Goal: Navigation & Orientation: Find specific page/section

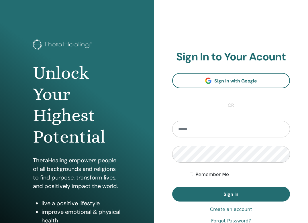
type input "**********"
click at [231, 194] on button "Sign In" at bounding box center [231, 194] width 118 height 15
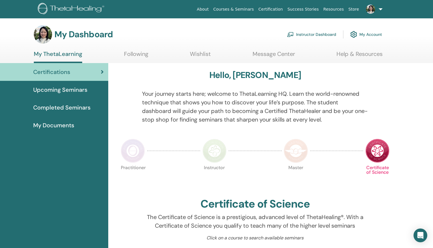
click at [329, 34] on link "Instructor Dashboard" at bounding box center [311, 34] width 49 height 13
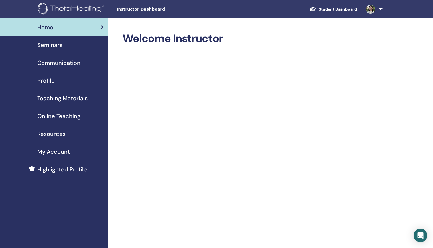
click at [64, 120] on link "Online Teaching" at bounding box center [54, 116] width 108 height 18
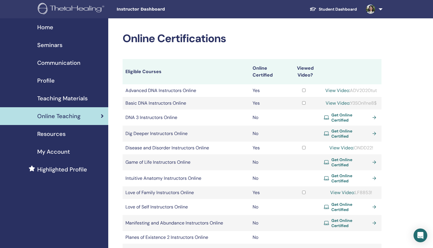
click at [55, 44] on span "Seminars" at bounding box center [49, 45] width 25 height 9
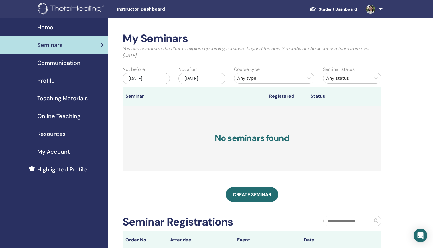
click at [63, 167] on span "Highlighted Profile" at bounding box center [62, 169] width 50 height 9
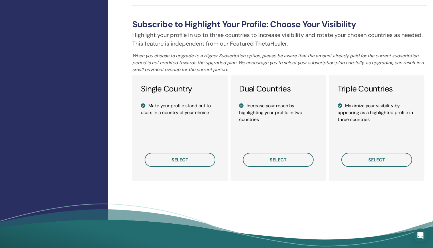
scroll to position [384, 0]
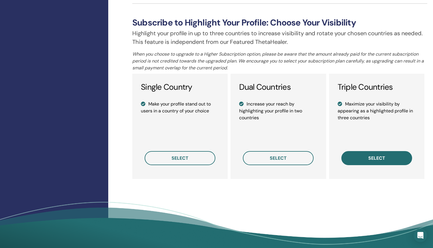
click at [387, 155] on button "select" at bounding box center [377, 158] width 71 height 14
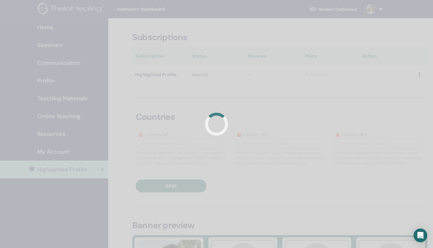
scroll to position [0, 0]
click at [147, 130] on div at bounding box center [216, 124] width 433 height 248
click at [137, 173] on div at bounding box center [216, 124] width 433 height 248
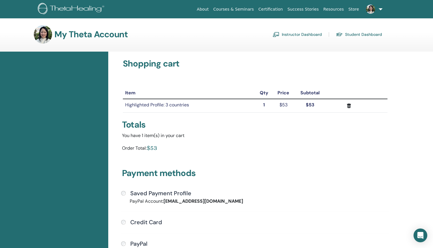
click at [316, 34] on link "Instructor Dashboard" at bounding box center [297, 34] width 49 height 9
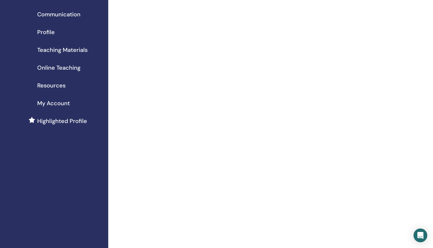
scroll to position [50, 0]
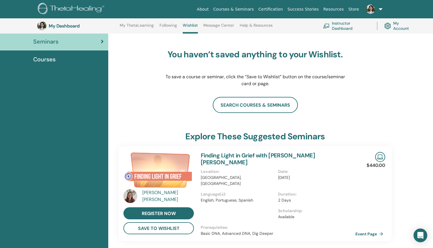
scroll to position [46, 0]
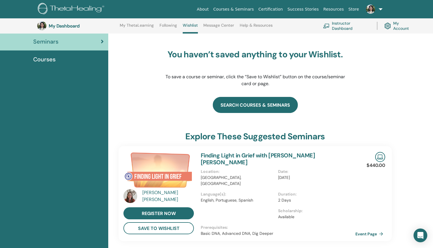
click at [253, 104] on link "search courses & seminars" at bounding box center [255, 105] width 85 height 16
click at [261, 113] on link "search courses & seminars" at bounding box center [255, 105] width 85 height 16
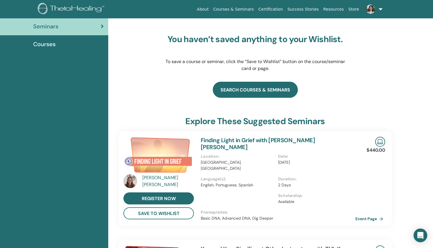
click at [257, 98] on link "search courses & seminars" at bounding box center [255, 90] width 85 height 16
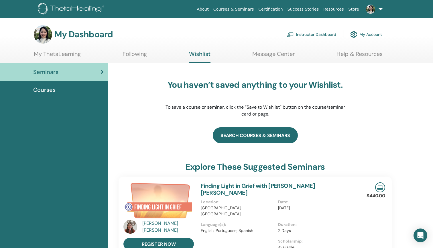
click at [257, 138] on link "search courses & seminars" at bounding box center [255, 135] width 85 height 16
click at [49, 90] on span "Courses" at bounding box center [44, 89] width 22 height 9
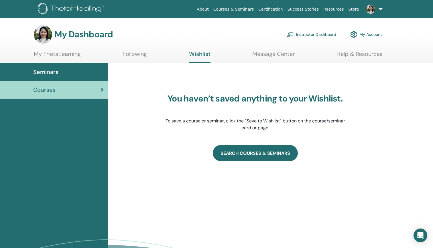
click at [262, 157] on link "SEARCH COURSES & SEMINARS" at bounding box center [255, 153] width 85 height 16
